Goal: Task Accomplishment & Management: Complete application form

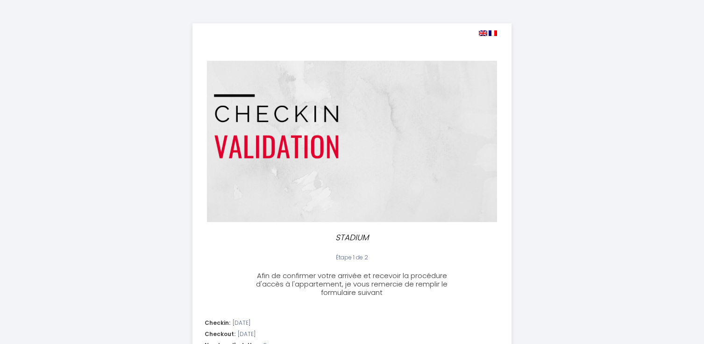
select select "19:00"
select select "10:00"
click at [484, 33] on img at bounding box center [483, 33] width 8 height 6
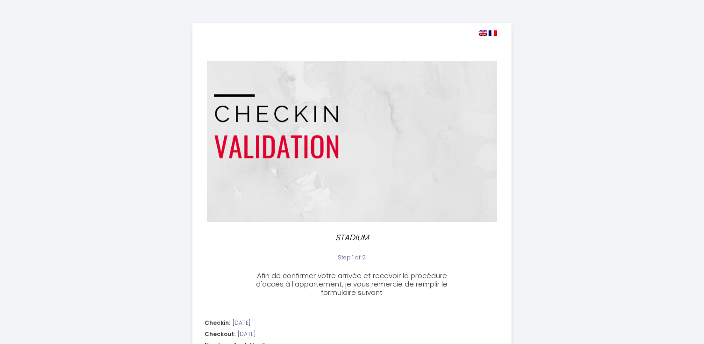
drag, startPoint x: 561, startPoint y: 113, endPoint x: 566, endPoint y: 111, distance: 5.2
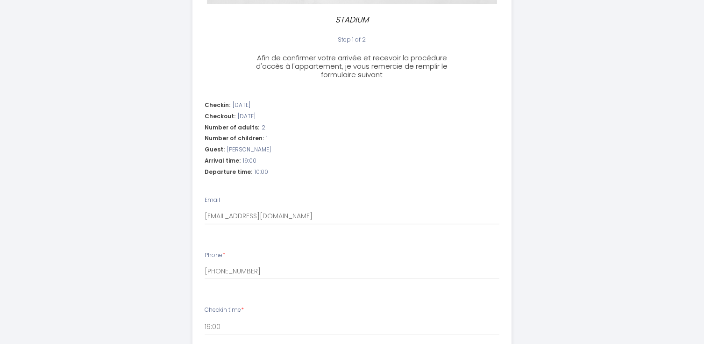
scroll to position [436, 0]
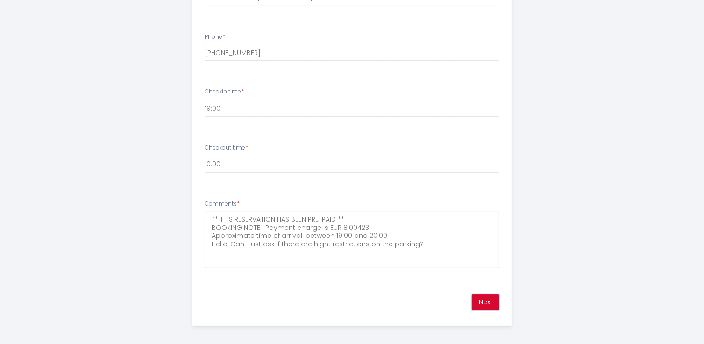
click at [488, 299] on button "Next" at bounding box center [486, 302] width 28 height 16
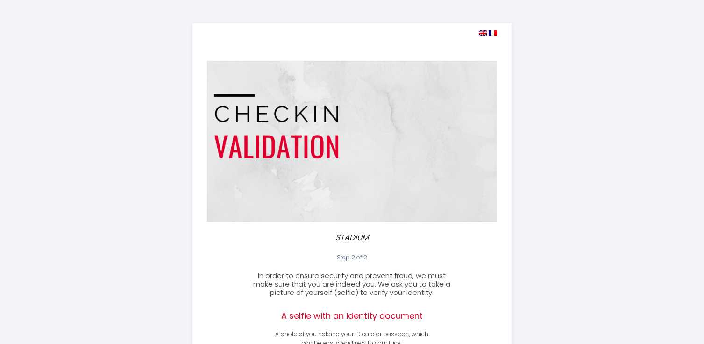
scroll to position [168, 0]
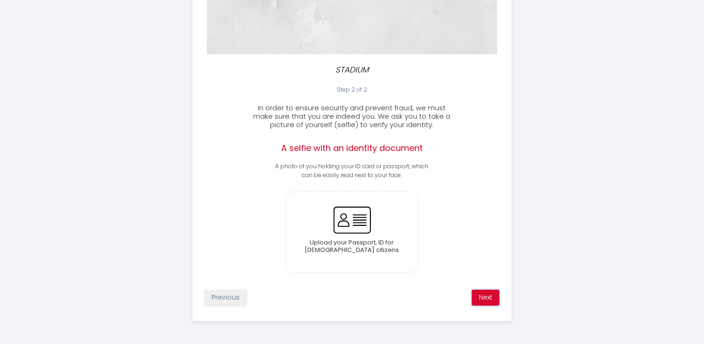
click at [491, 294] on button "Next" at bounding box center [486, 297] width 28 height 16
click at [369, 233] on input "file" at bounding box center [352, 232] width 132 height 80
click at [366, 259] on input "file" at bounding box center [352, 232] width 132 height 80
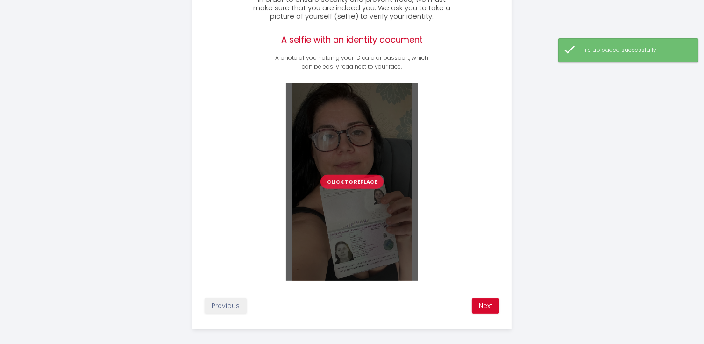
scroll to position [284, 0]
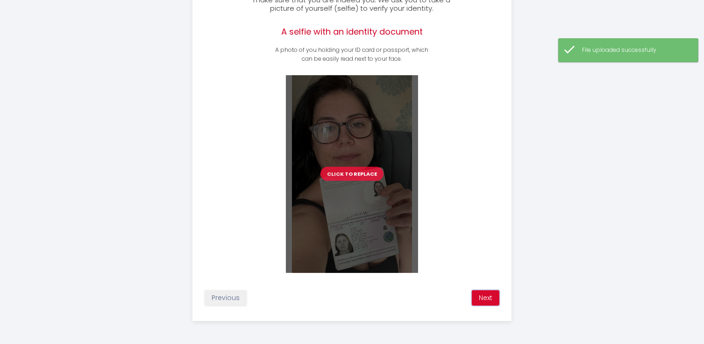
click at [483, 299] on button "Next" at bounding box center [486, 298] width 28 height 16
